Goal: Task Accomplishment & Management: Use online tool/utility

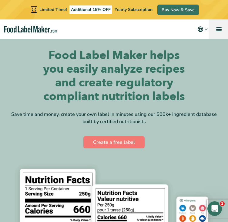
click at [216, 33] on link "menu" at bounding box center [218, 28] width 19 height 19
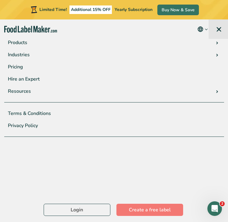
click at [217, 30] on link "menu" at bounding box center [218, 28] width 19 height 19
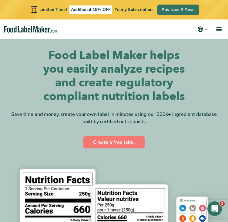
click at [204, 29] on icon "main navigation" at bounding box center [206, 29] width 5 height 5
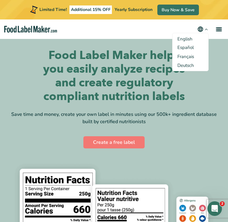
click at [204, 29] on icon "main navigation" at bounding box center [206, 29] width 5 height 5
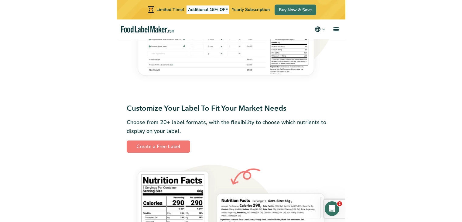
scroll to position [581, 0]
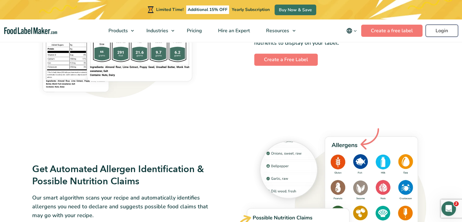
click at [228, 33] on link "Login" at bounding box center [441, 31] width 32 height 12
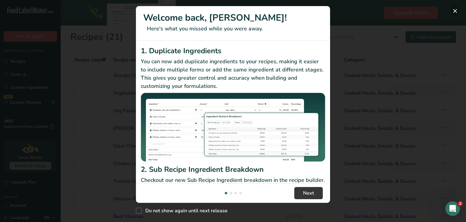
click at [453, 10] on button "New Features" at bounding box center [456, 11] width 10 height 10
